Goal: Information Seeking & Learning: Check status

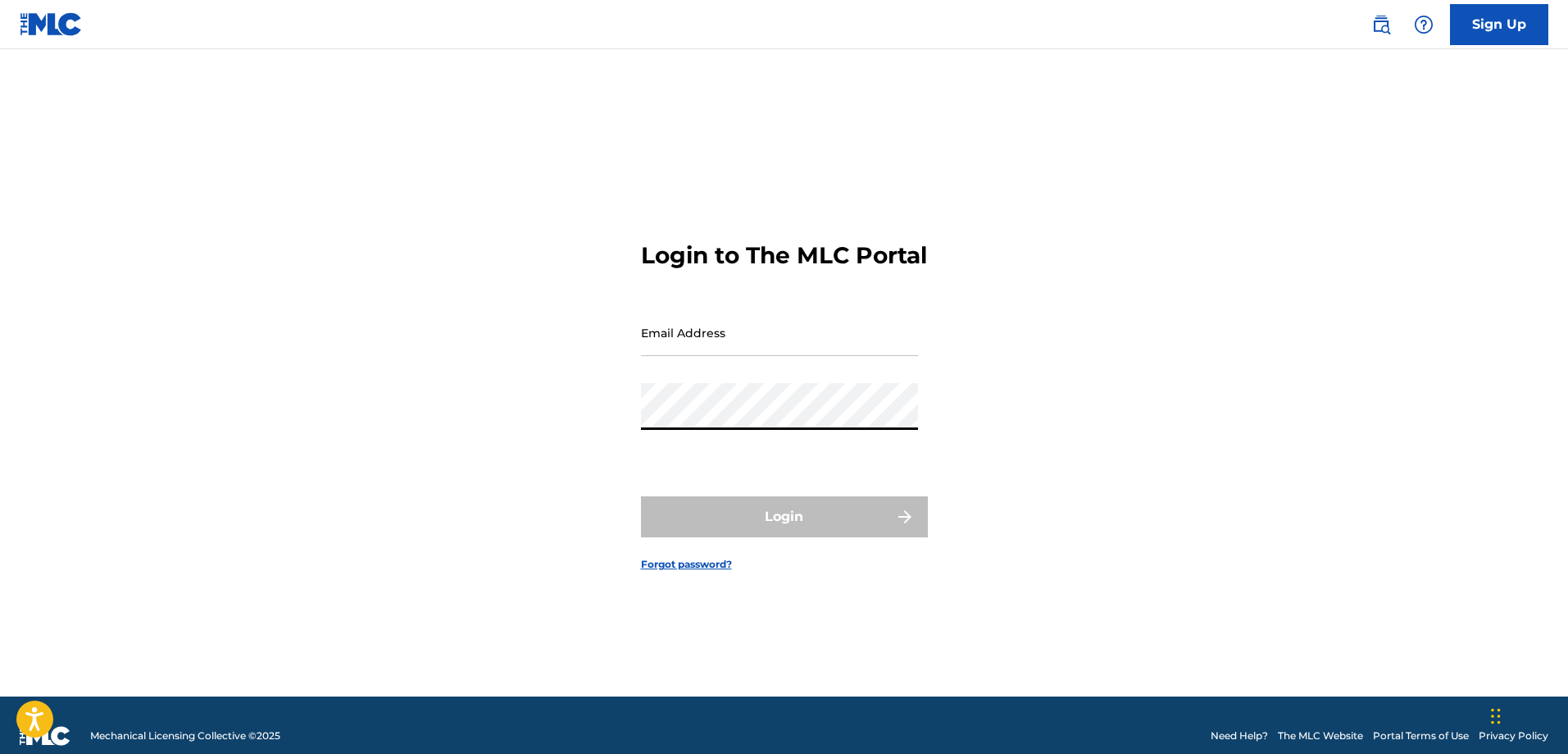
type input "[EMAIL_ADDRESS][DOMAIN_NAME]"
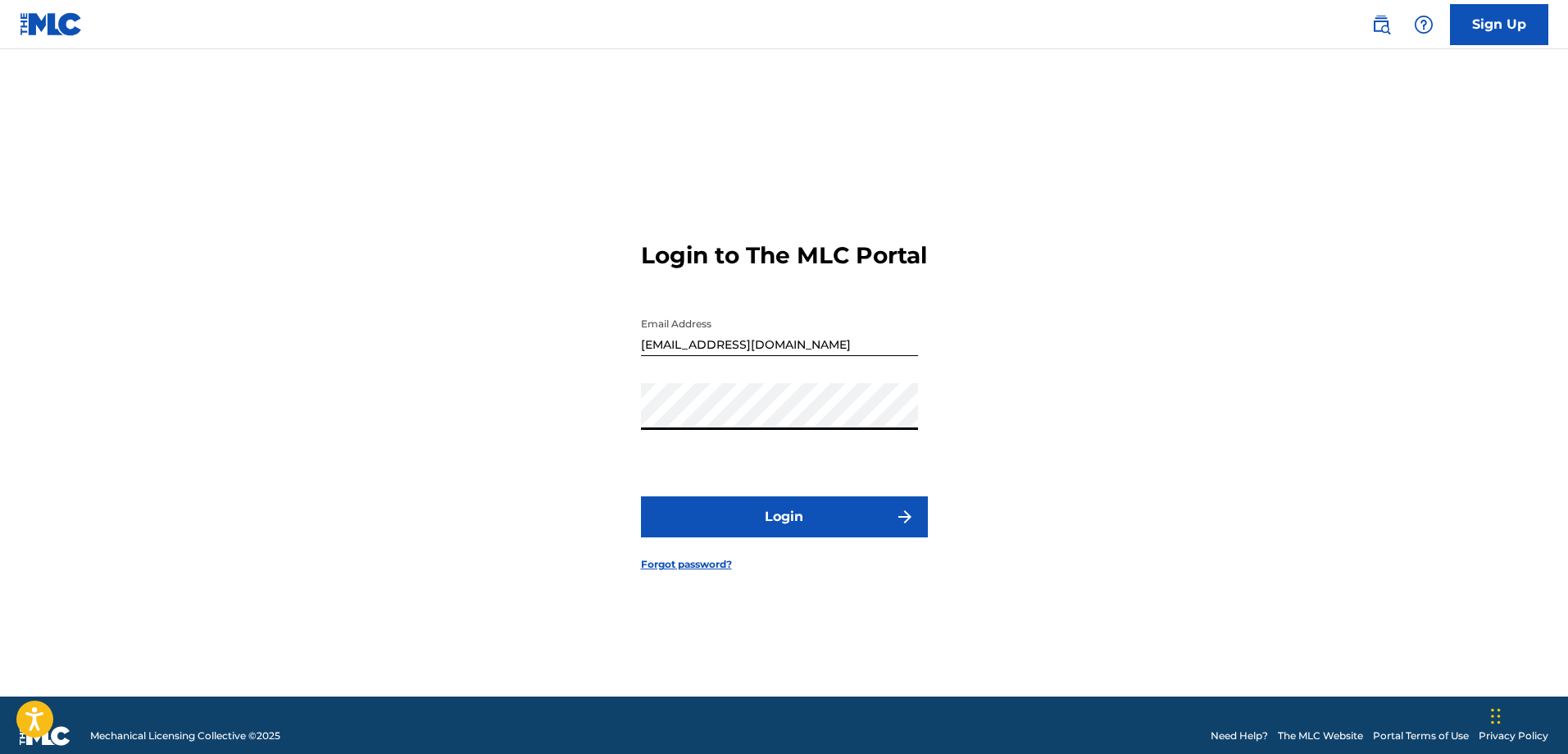
click at [719, 537] on button "Login" at bounding box center [784, 517] width 287 height 41
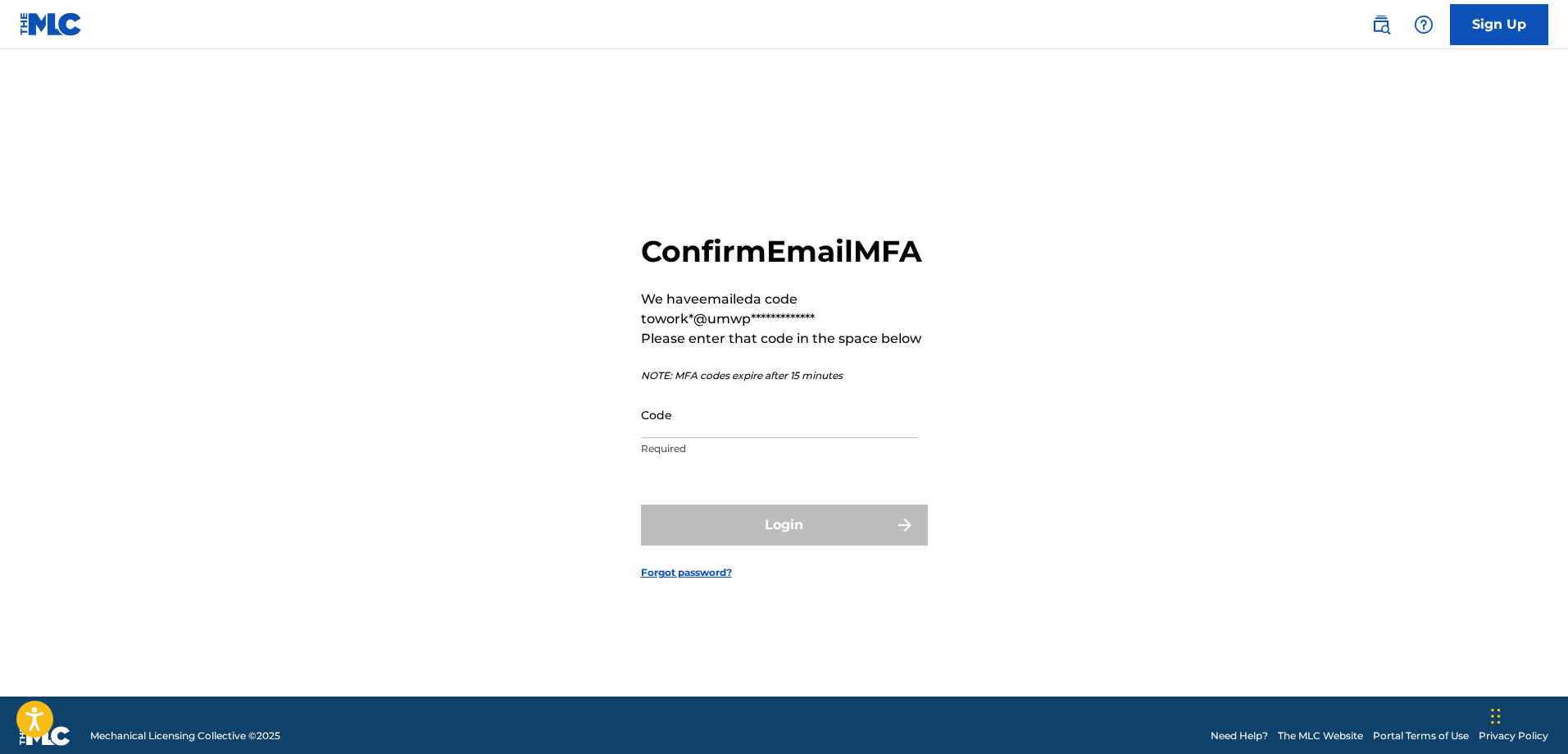
drag, startPoint x: 725, startPoint y: 459, endPoint x: 722, endPoint y: 447, distance: 12.4
click at [725, 457] on div "Code Required" at bounding box center [779, 428] width 277 height 74
click at [722, 437] on input "Code" at bounding box center [779, 415] width 277 height 47
paste input "325257"
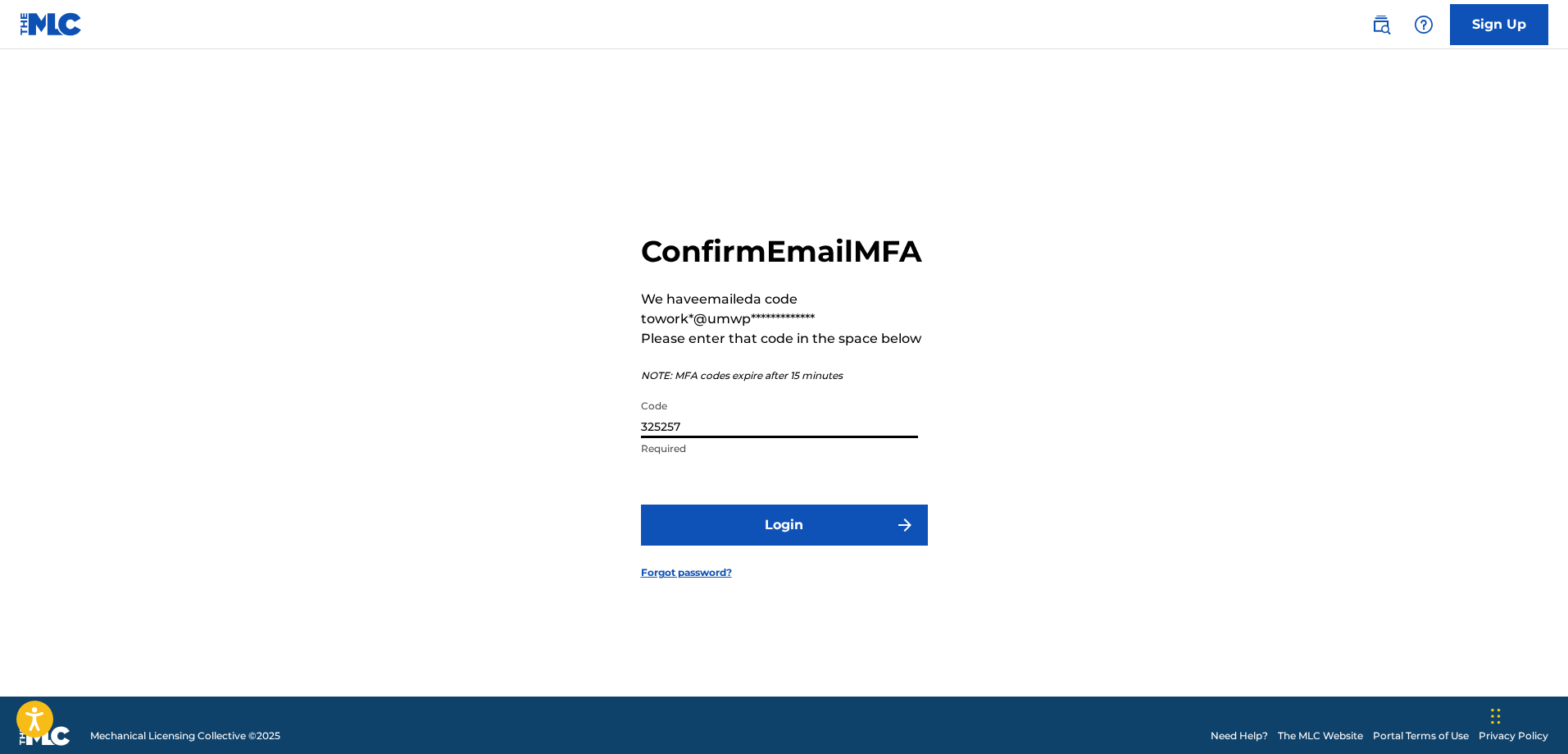
type input "325257"
click at [705, 524] on button "Login" at bounding box center [784, 525] width 287 height 41
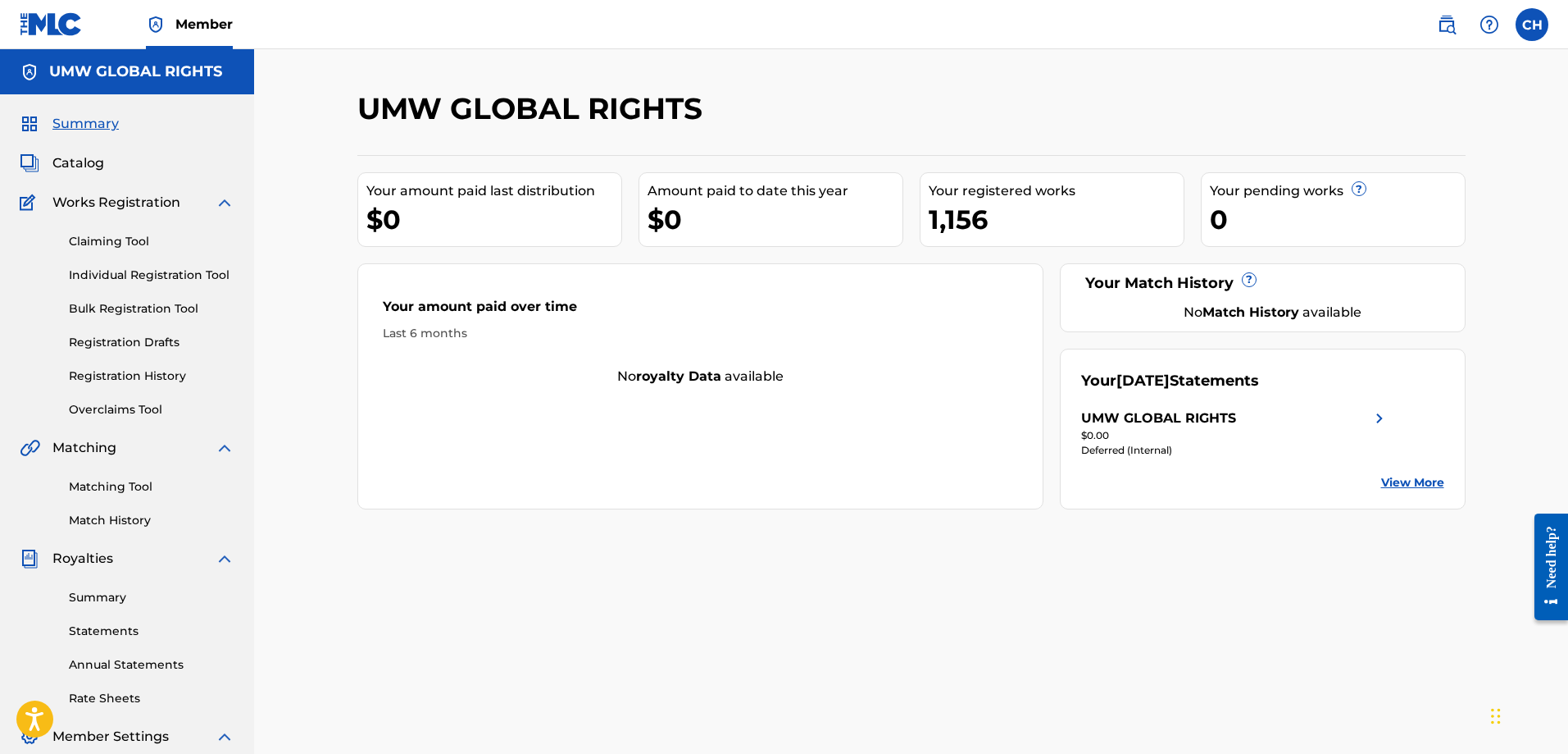
click at [1135, 428] on div "$0.00" at bounding box center [1235, 435] width 308 height 15
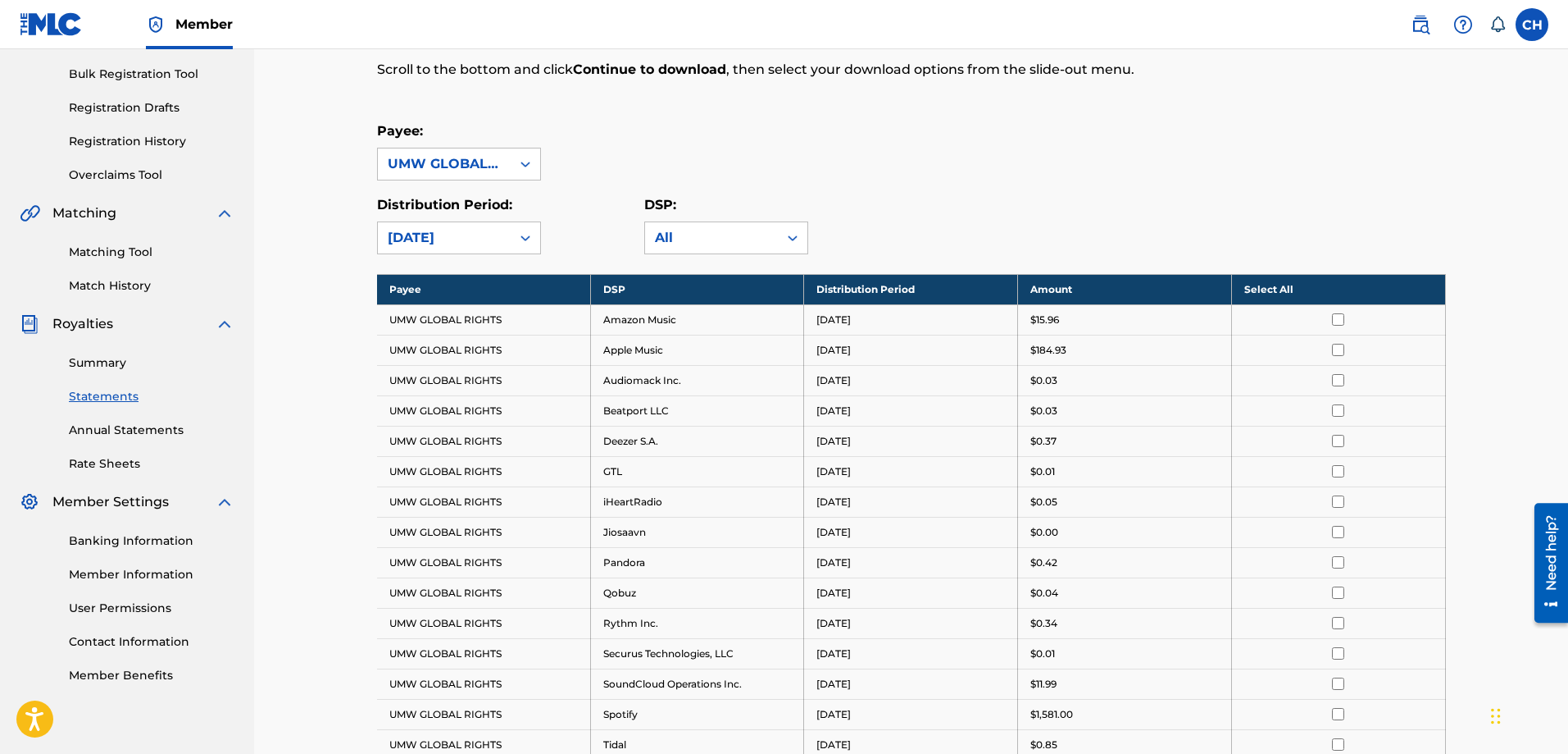
scroll to position [328, 0]
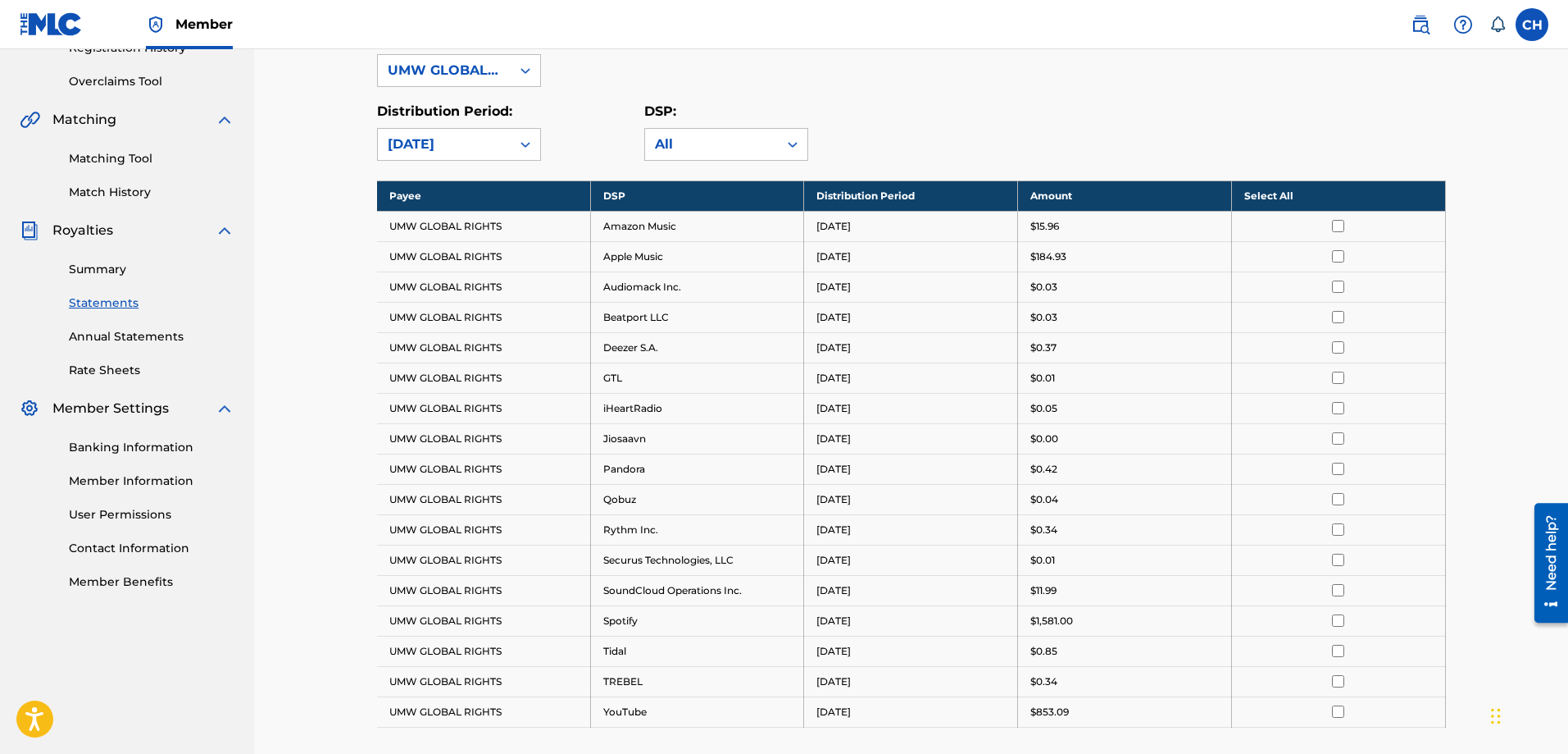
click at [105, 269] on link "Summary" at bounding box center [151, 269] width 166 height 18
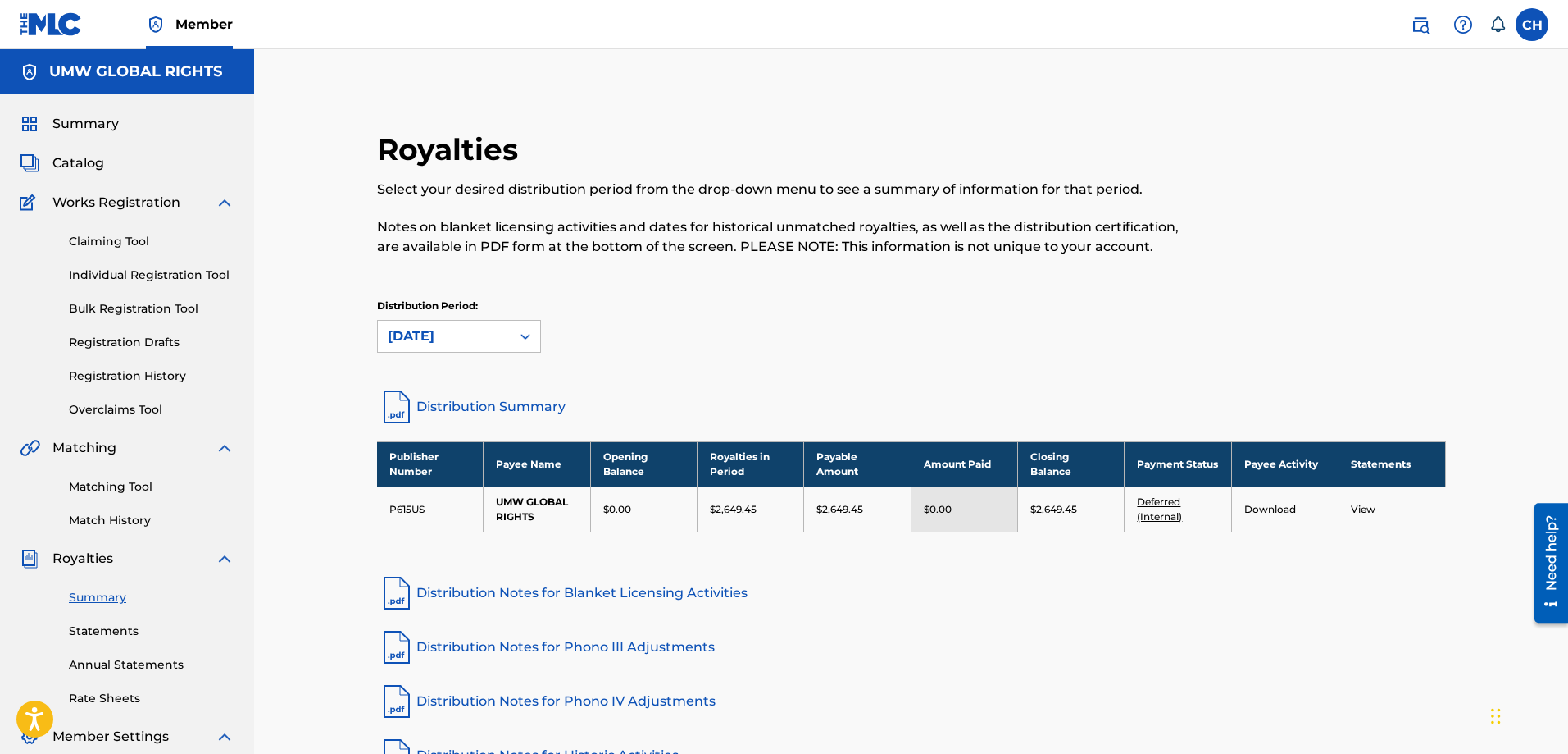
click at [728, 510] on p "$2,649.45" at bounding box center [733, 509] width 47 height 15
click at [820, 522] on td "$2,649.45" at bounding box center [857, 509] width 106 height 45
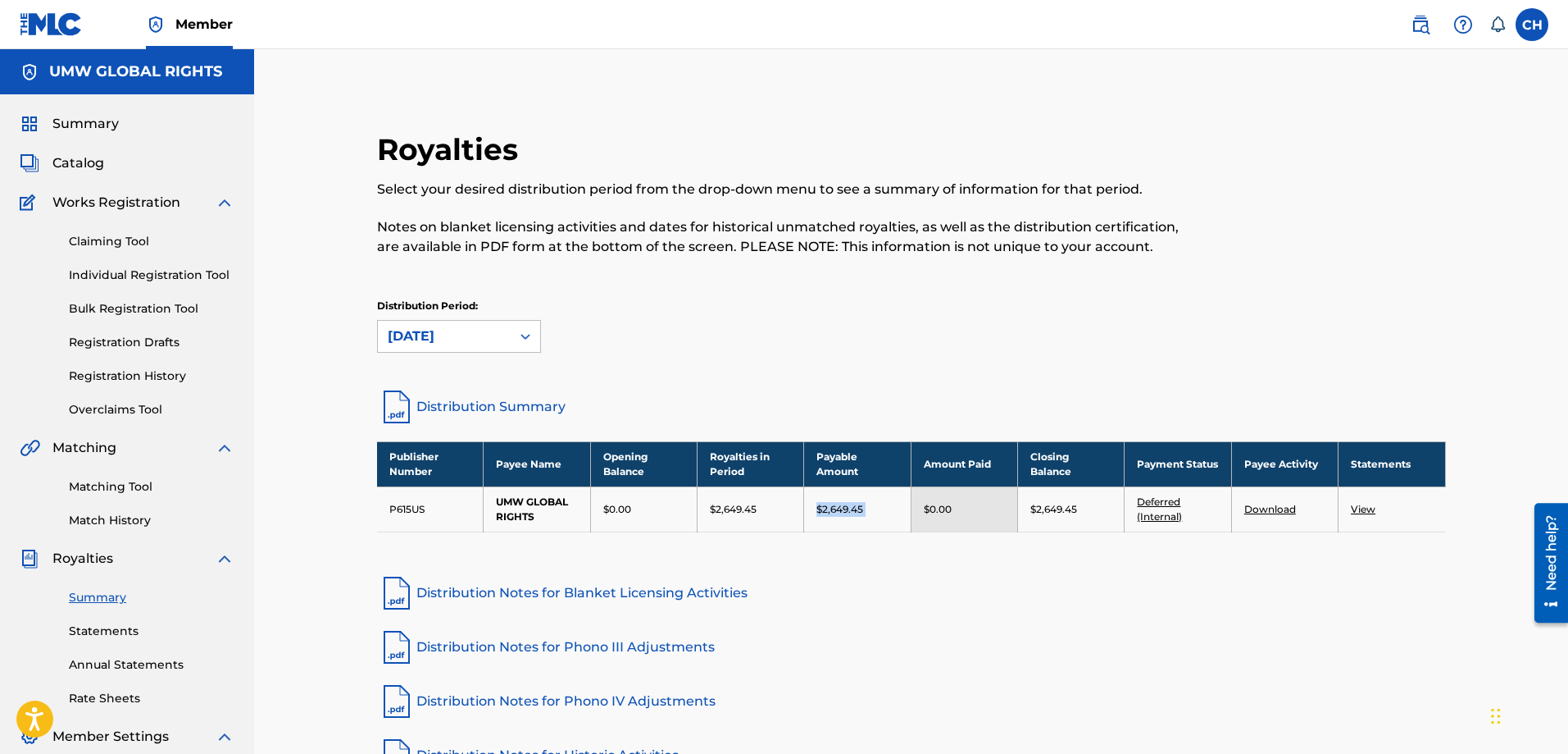
click at [820, 522] on td "$2,649.45" at bounding box center [857, 509] width 106 height 45
click at [927, 512] on p "$0.00" at bounding box center [937, 509] width 28 height 15
click at [927, 511] on p "$0.00" at bounding box center [937, 509] width 28 height 15
click at [926, 511] on p "$0.00" at bounding box center [937, 509] width 28 height 15
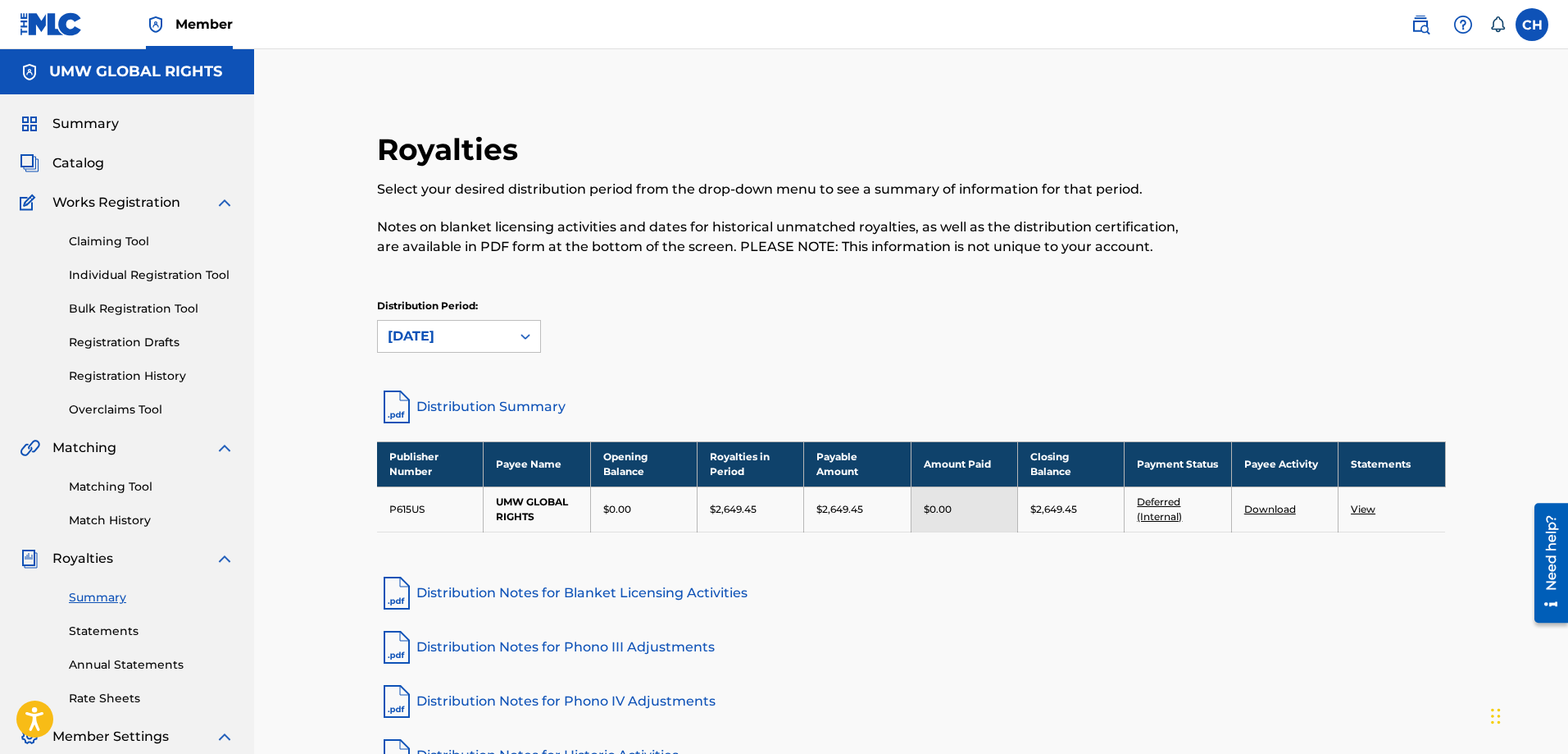
click at [1045, 510] on p "$2,649.45" at bounding box center [1054, 509] width 47 height 15
click at [1363, 508] on link "View" at bounding box center [1363, 508] width 25 height 13
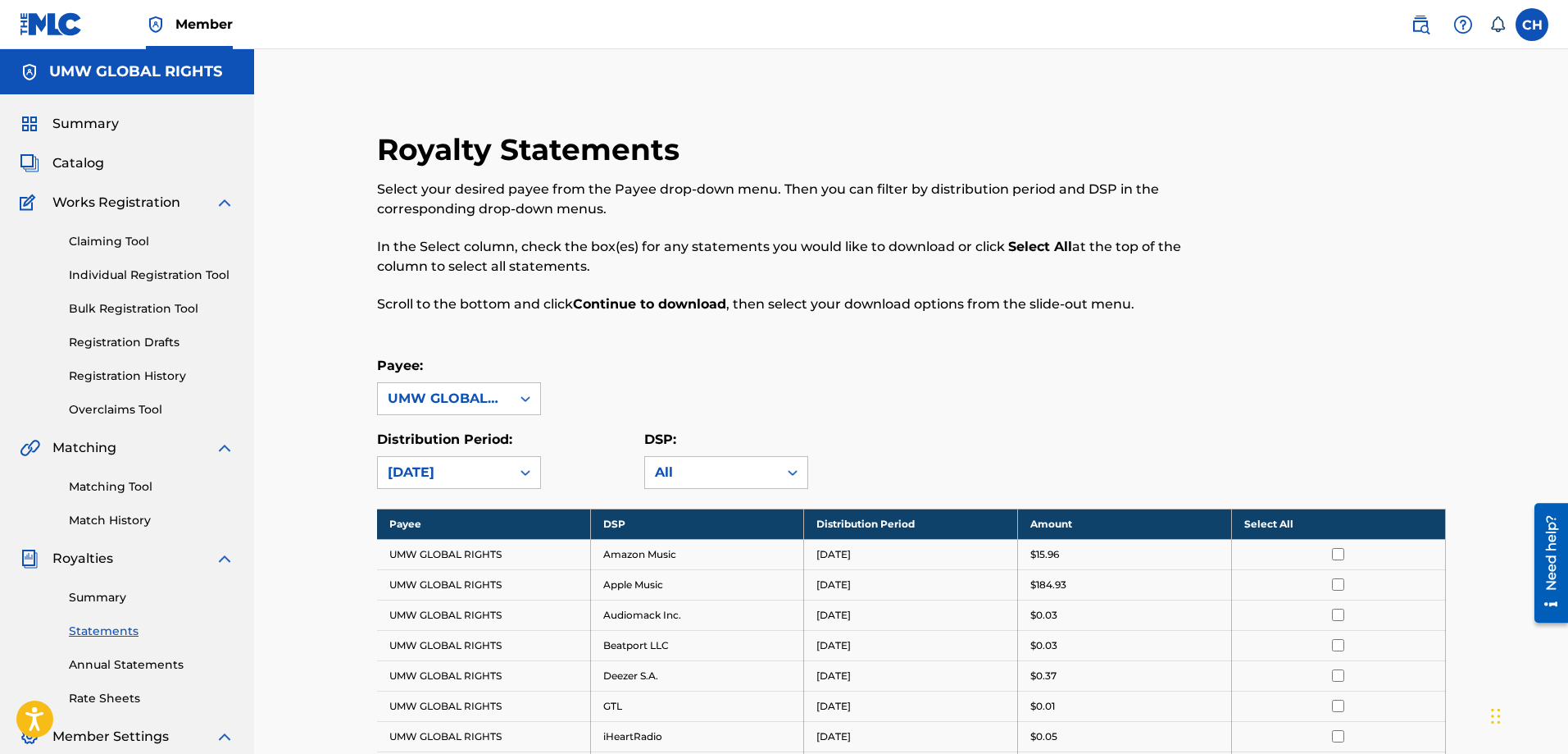
click at [76, 124] on span "Summary" at bounding box center [85, 124] width 67 height 20
